Goal: Task Accomplishment & Management: Complete application form

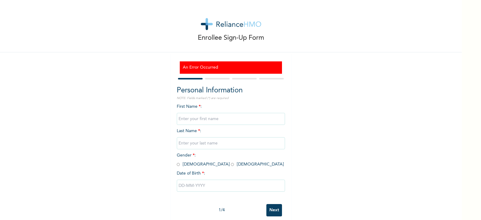
click at [212, 119] on input "text" at bounding box center [231, 119] width 108 height 12
type input "Innocent"
type input "Nwagboa"
click at [177, 165] on input "radio" at bounding box center [178, 164] width 3 height 6
radio input "true"
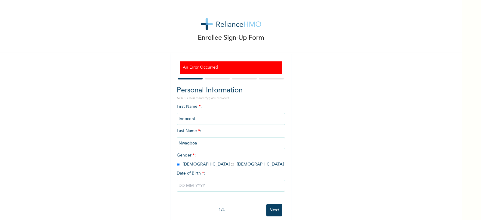
scroll to position [10, 0]
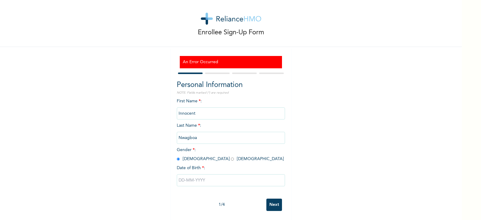
click at [202, 175] on input "text" at bounding box center [231, 180] width 108 height 12
select select "7"
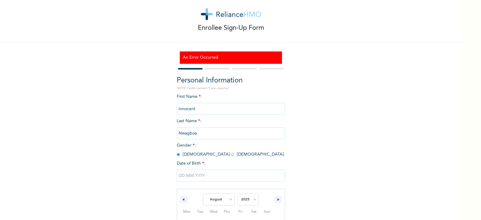
scroll to position [72, 0]
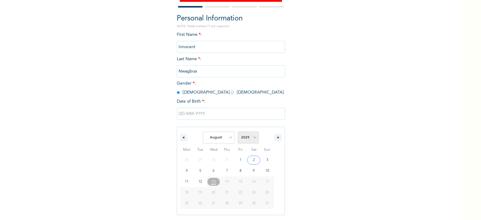
click at [252, 138] on select "2025 2024 2023 2022 2021 2020 2019 2018 2017 2016 2015 2014 2013 2012 2011 2010…" at bounding box center [248, 137] width 21 height 12
select select "1966"
click at [238, 132] on select "2025 2024 2023 2022 2021 2020 2019 2018 2017 2016 2015 2014 2013 2012 2011 2010…" at bounding box center [248, 137] width 21 height 12
type input "[DATE]"
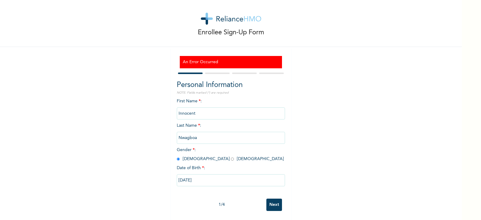
click at [271, 199] on input "Next" at bounding box center [274, 204] width 16 height 12
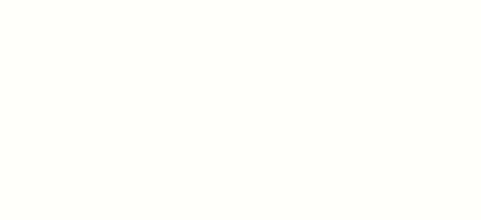
click at [124, 46] on div at bounding box center [240, 110] width 481 height 220
click at [150, 52] on div at bounding box center [240, 110] width 481 height 220
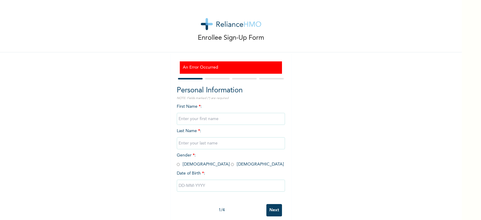
click at [203, 121] on input "text" at bounding box center [231, 119] width 108 height 12
type input "Innocent"
type input "Nwagboa"
click at [177, 164] on input "radio" at bounding box center [178, 164] width 3 height 6
radio input "true"
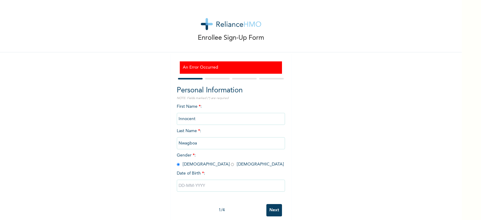
click at [196, 185] on input "text" at bounding box center [231, 185] width 108 height 12
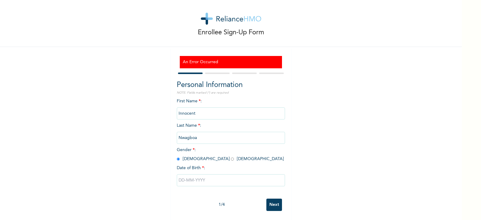
select select "7"
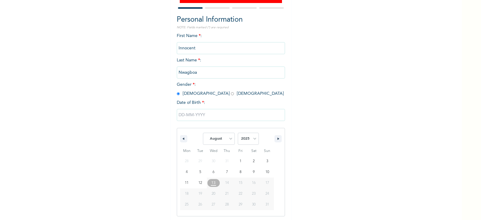
scroll to position [72, 0]
click at [254, 136] on select "2025 2024 2023 2022 2021 2020 2019 2018 2017 2016 2015 2014 2013 2012 2011 2010…" at bounding box center [248, 137] width 21 height 12
select select "1966"
click at [238, 132] on select "2025 2024 2023 2022 2021 2020 2019 2018 2017 2016 2015 2014 2013 2012 2011 2010…" at bounding box center [248, 137] width 21 height 12
type input "[DATE]"
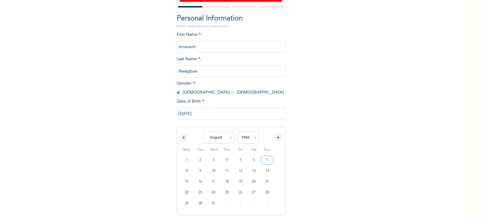
scroll to position [10, 0]
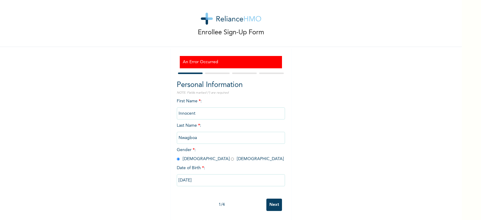
click at [274, 201] on input "Next" at bounding box center [274, 204] width 16 height 12
